Goal: Transaction & Acquisition: Download file/media

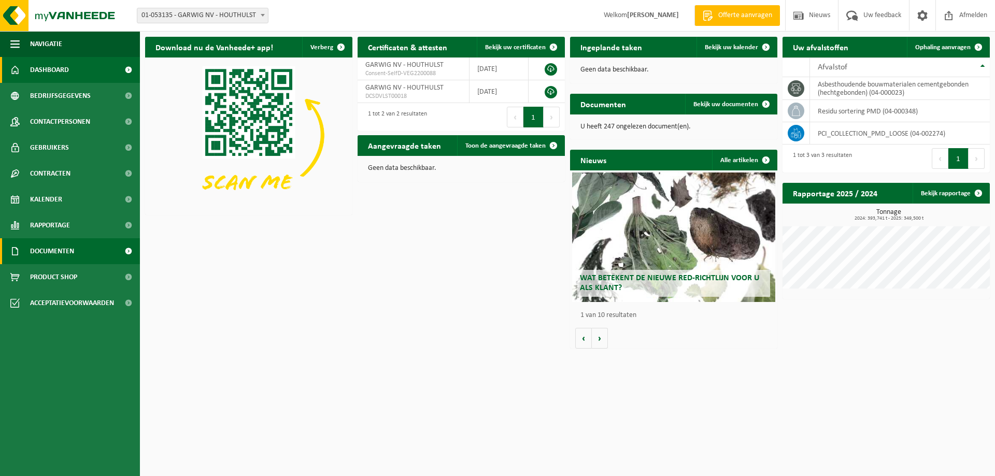
click at [55, 253] on span "Documenten" at bounding box center [52, 251] width 44 height 26
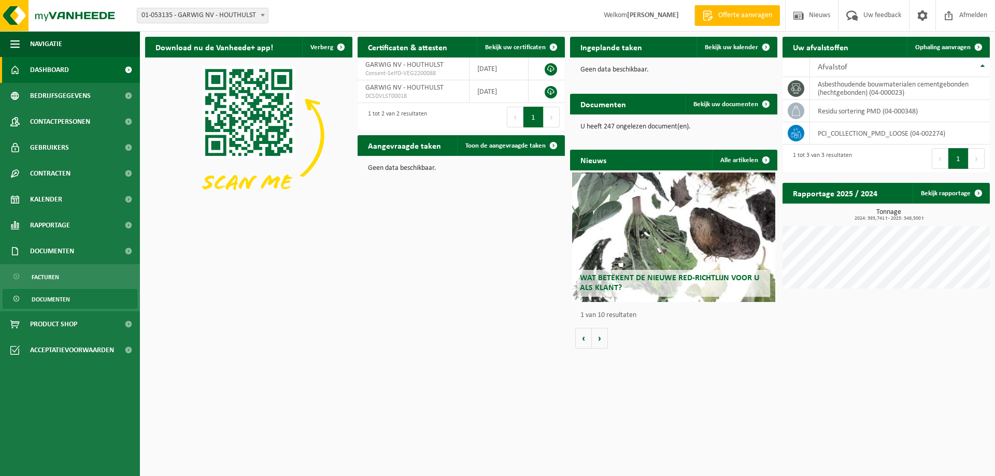
click at [45, 302] on span "Documenten" at bounding box center [51, 300] width 38 height 20
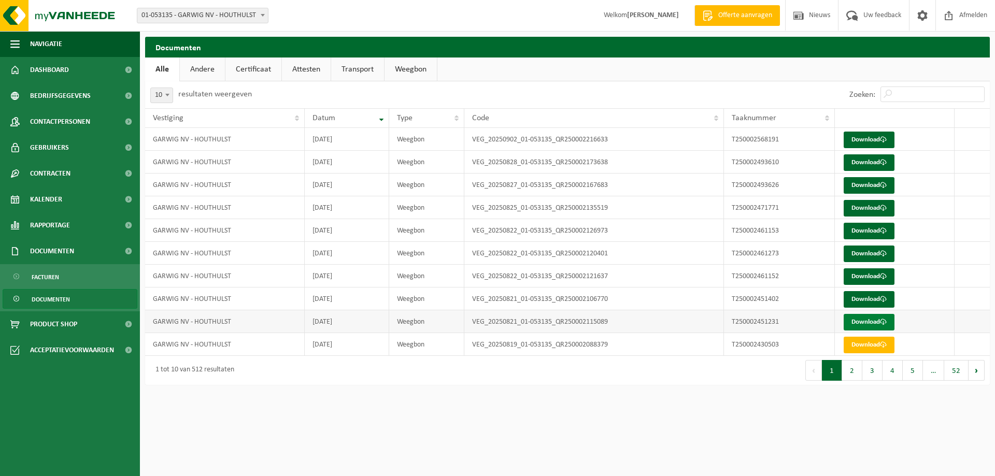
click at [868, 322] on link "Download" at bounding box center [869, 322] width 51 height 17
click at [873, 297] on link "Download" at bounding box center [869, 299] width 51 height 17
click at [870, 275] on link "Download" at bounding box center [869, 276] width 51 height 17
click at [872, 248] on link "Download" at bounding box center [869, 254] width 51 height 17
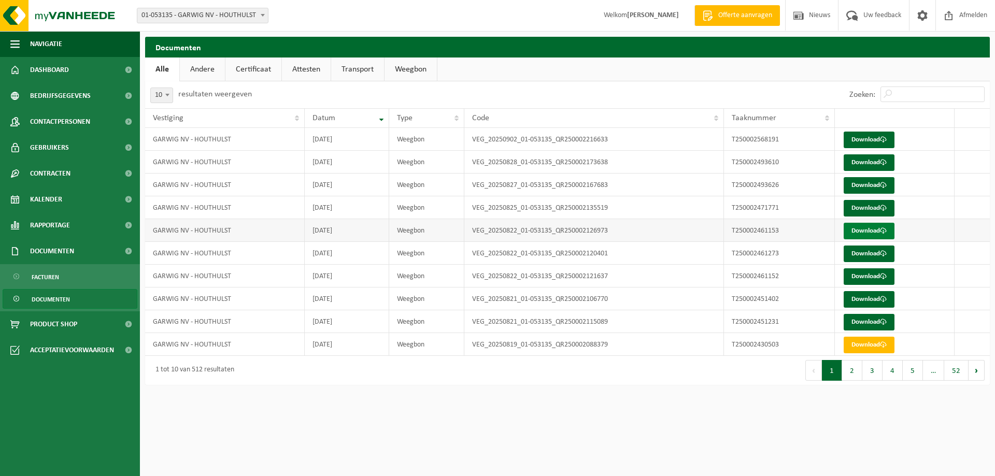
click at [881, 231] on link "Download" at bounding box center [869, 231] width 51 height 17
click at [873, 206] on link "Download" at bounding box center [869, 208] width 51 height 17
click at [876, 188] on link "Download" at bounding box center [869, 185] width 51 height 17
click at [854, 160] on link "Download" at bounding box center [869, 162] width 51 height 17
click at [870, 144] on link "Download" at bounding box center [869, 140] width 51 height 17
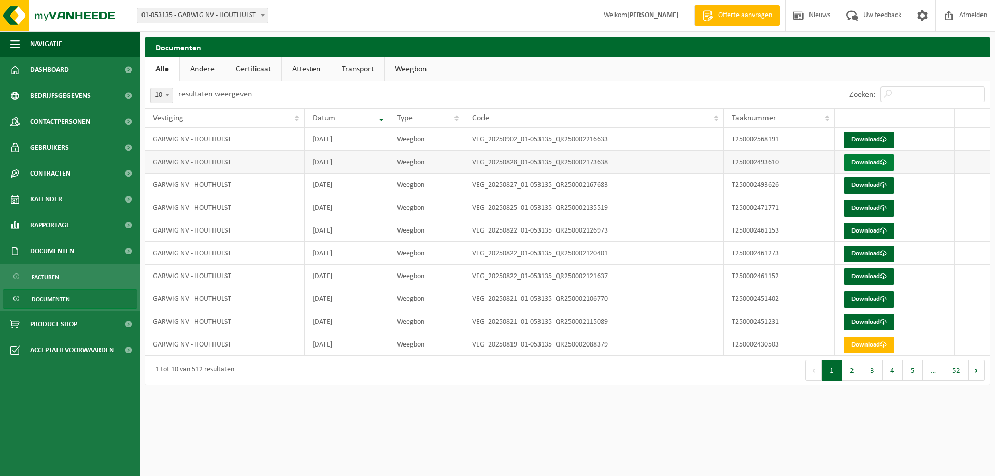
click at [876, 162] on link "Download" at bounding box center [869, 162] width 51 height 17
